Goal: Check status: Check status

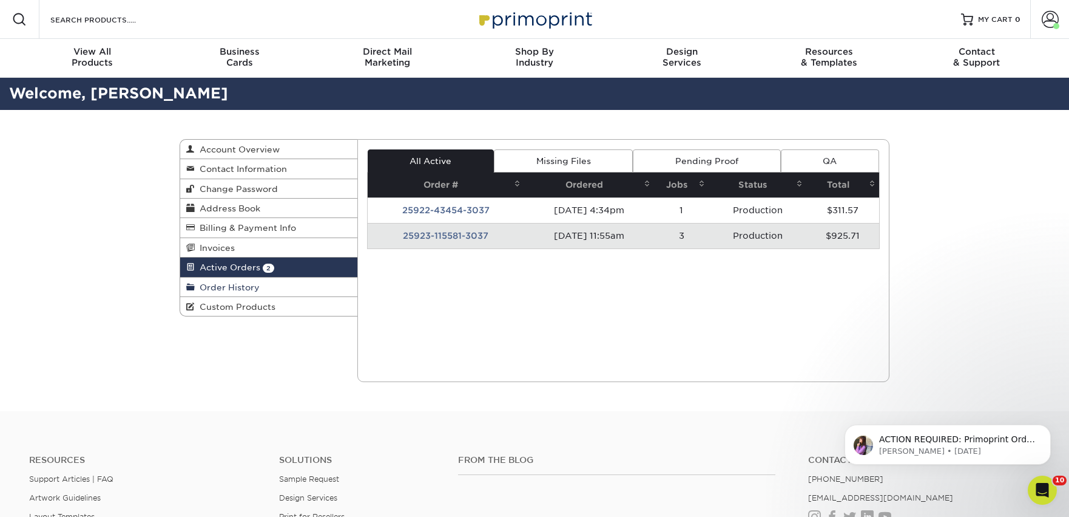
click at [226, 283] on link "Order History" at bounding box center [268, 286] width 177 height 19
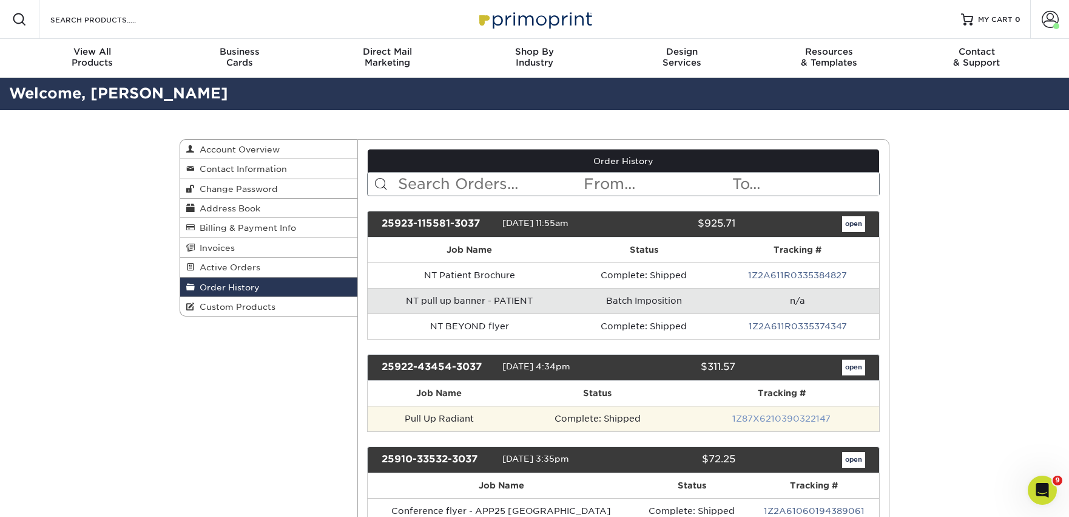
click at [812, 420] on link "1Z87X6210390322147" at bounding box center [782, 418] width 98 height 10
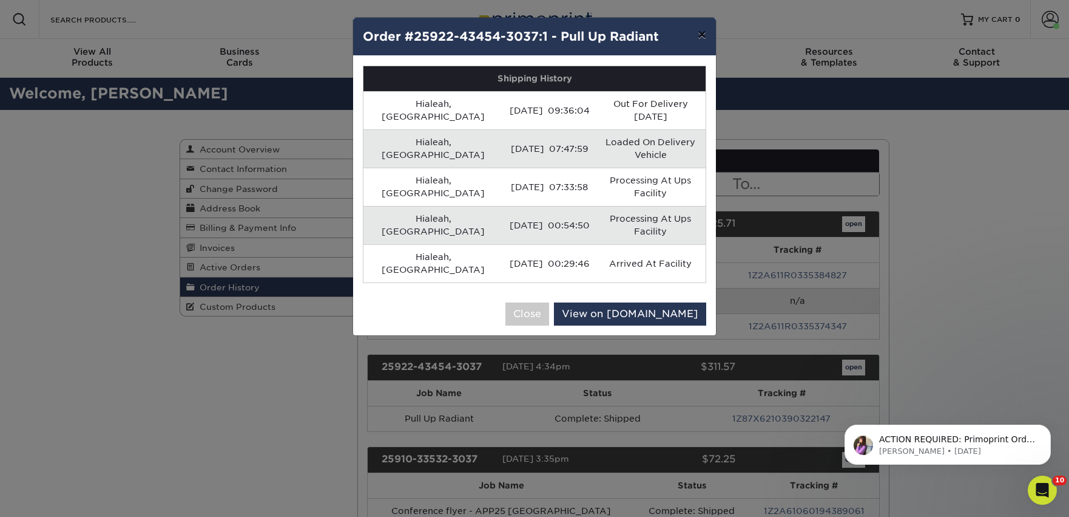
click at [708, 35] on button "×" at bounding box center [702, 35] width 28 height 34
